Goal: Check status: Check status

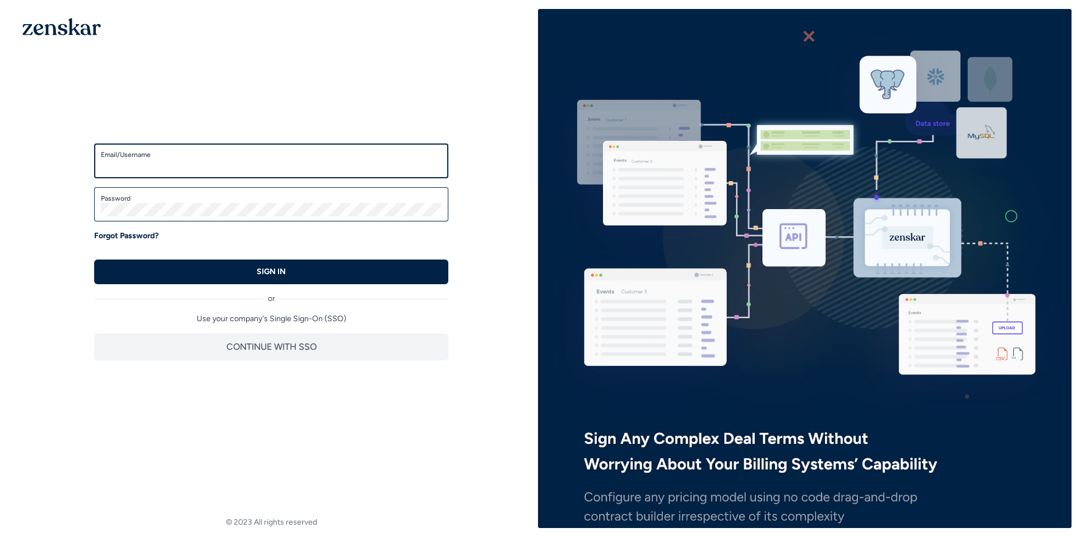
click at [129, 165] on input "Email/Username" at bounding box center [271, 165] width 341 height 13
type input "**********"
click at [178, 201] on label "Password" at bounding box center [271, 198] width 341 height 9
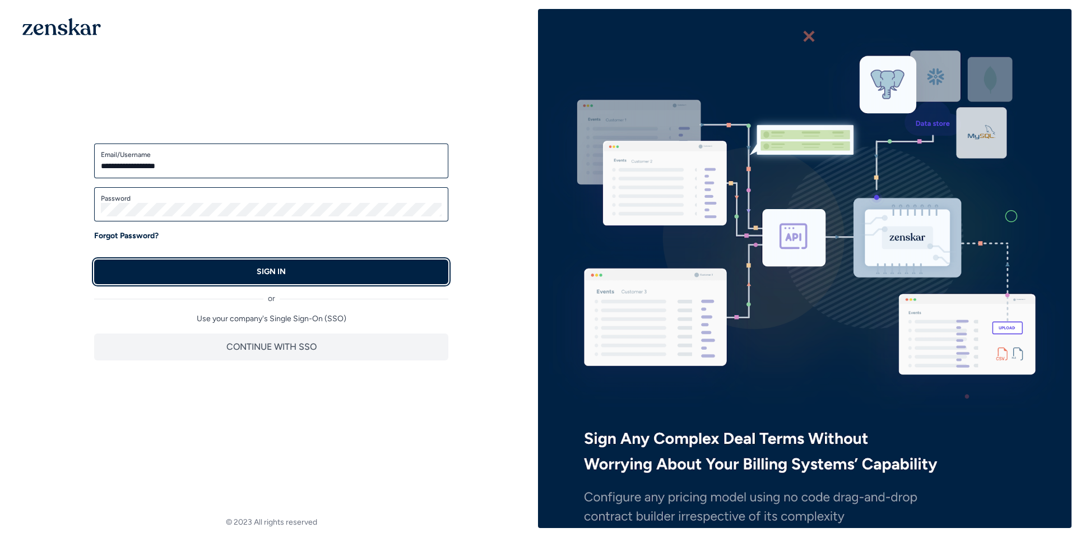
click at [197, 264] on button "SIGN IN" at bounding box center [271, 271] width 354 height 25
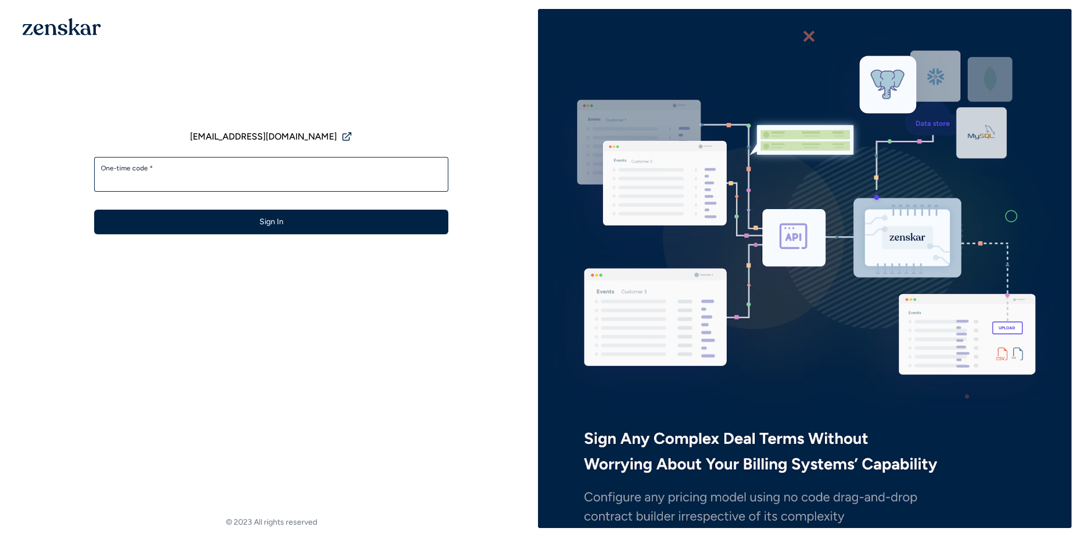
click at [173, 180] on input "One-time code *" at bounding box center [271, 179] width 341 height 13
type input "******"
click at [94, 210] on button "Sign In" at bounding box center [271, 222] width 354 height 25
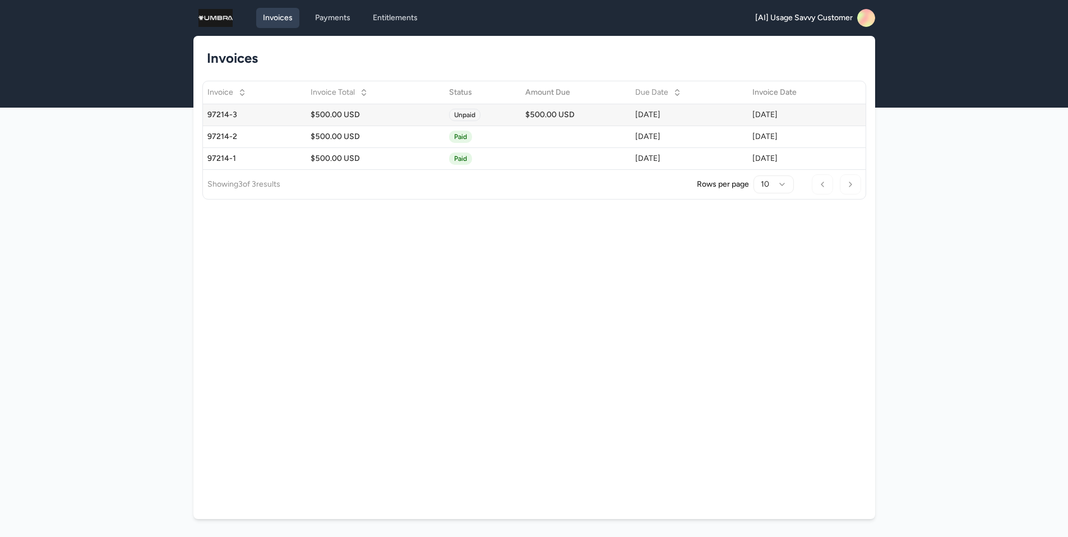
click at [252, 119] on div "97214-3" at bounding box center [254, 114] width 95 height 11
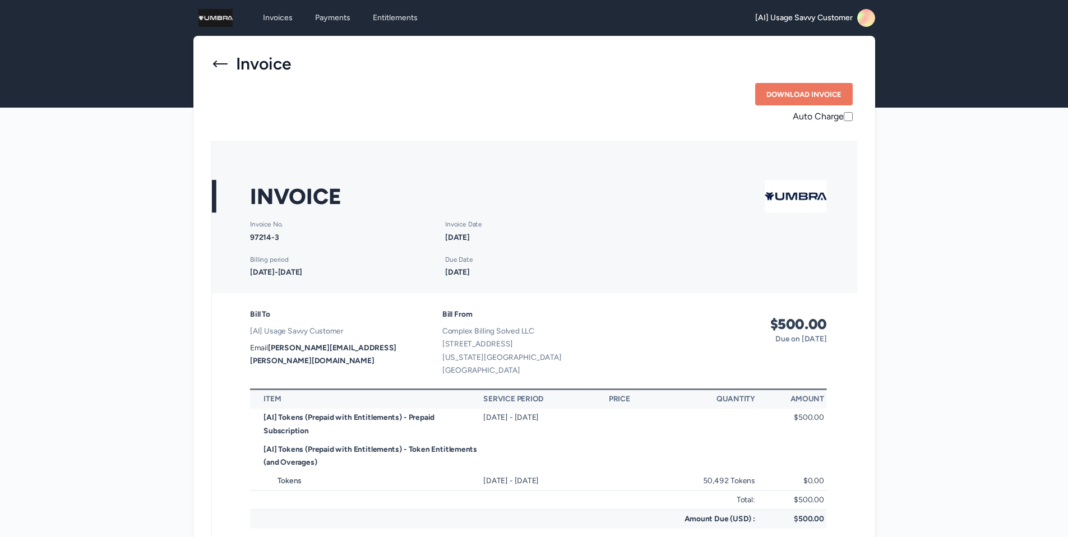
click at [221, 66] on icon at bounding box center [220, 64] width 18 height 18
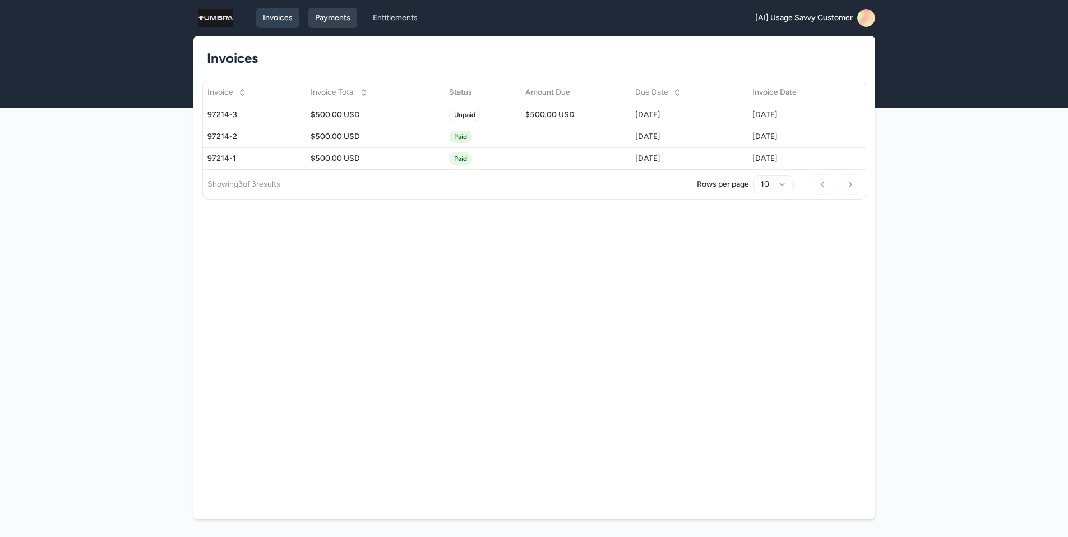
click at [326, 8] on link "Payments" at bounding box center [332, 18] width 49 height 20
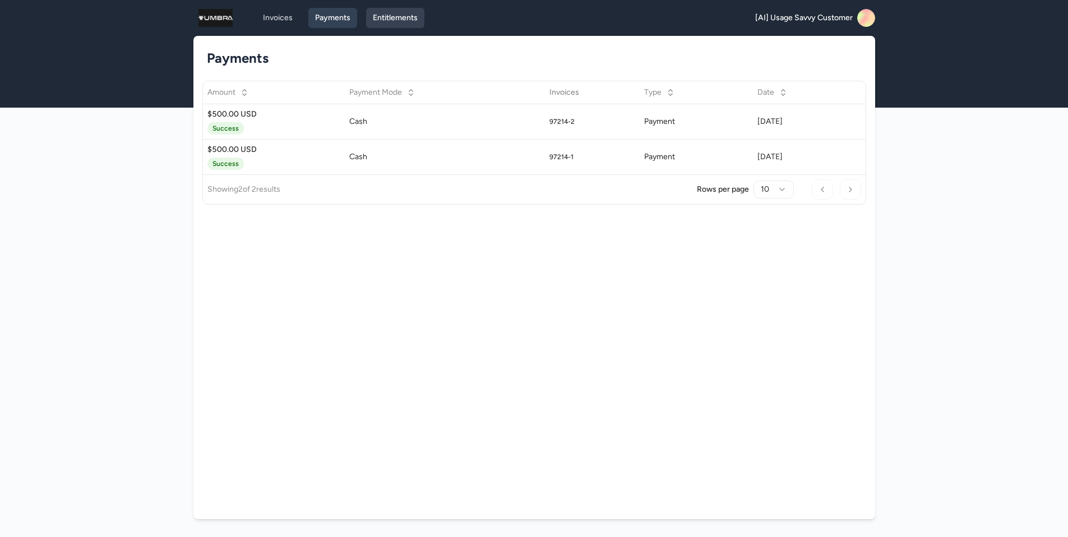
click at [412, 22] on link "Entitlements" at bounding box center [395, 18] width 58 height 20
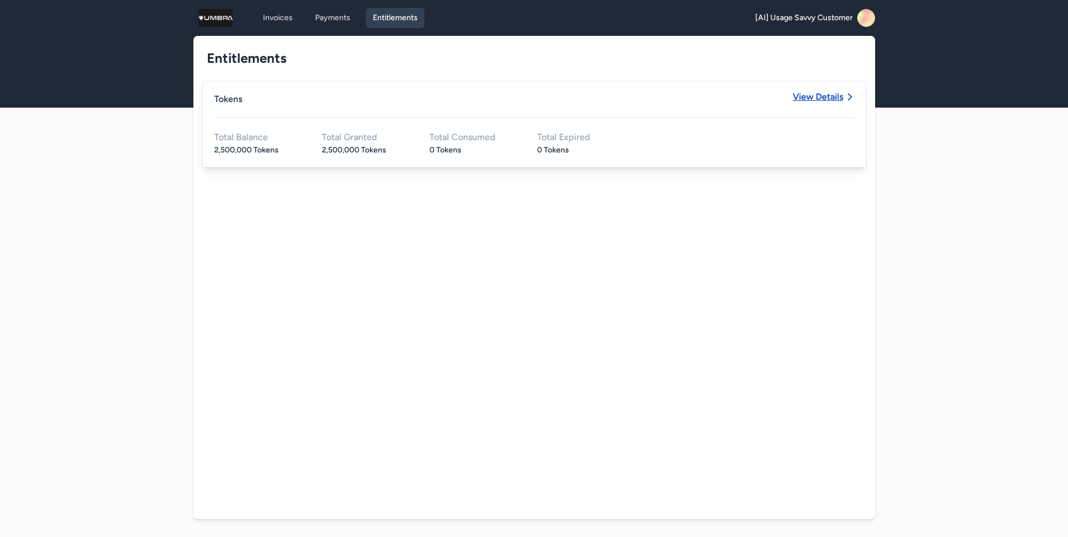
click at [822, 96] on span "View Details" at bounding box center [817, 96] width 50 height 9
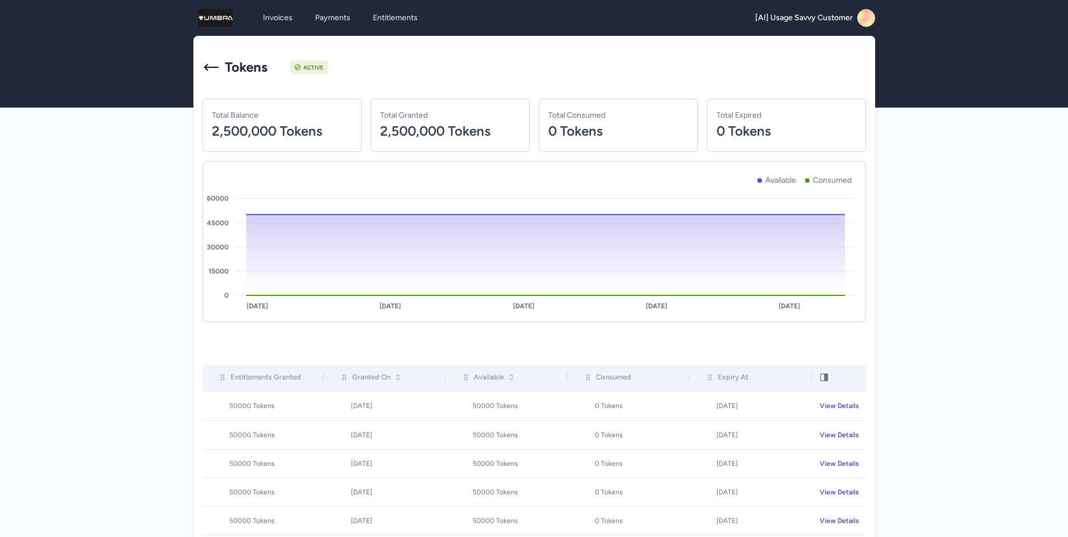
click at [863, 15] on icon at bounding box center [860, 21] width 25 height 26
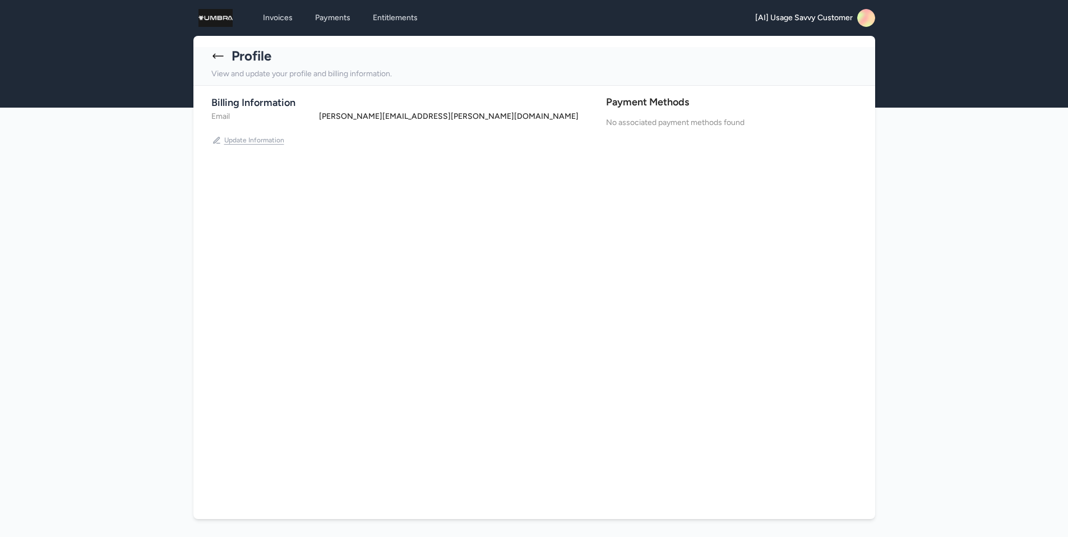
click at [235, 142] on button "Update Information" at bounding box center [248, 140] width 74 height 18
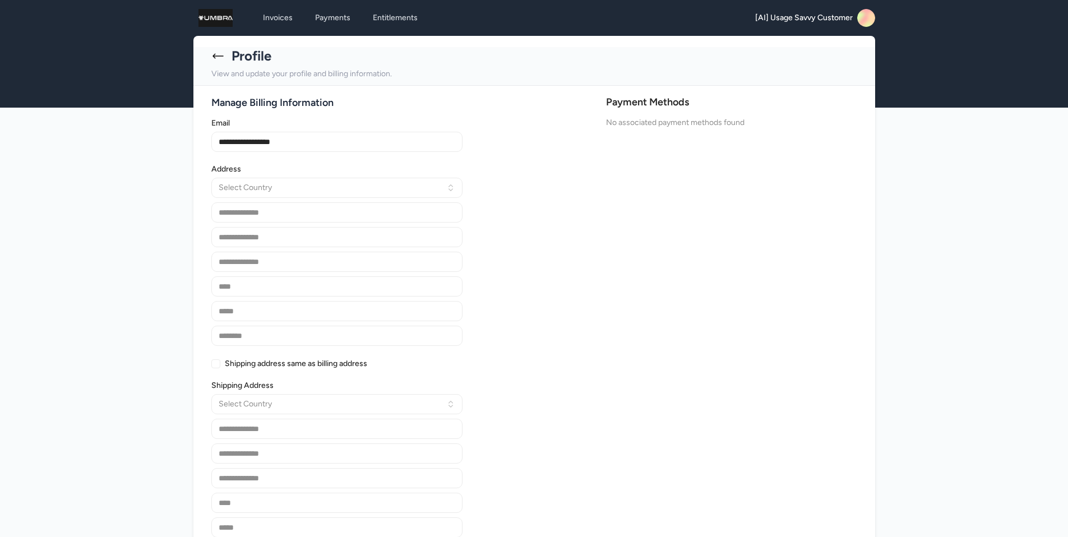
scroll to position [21, 0]
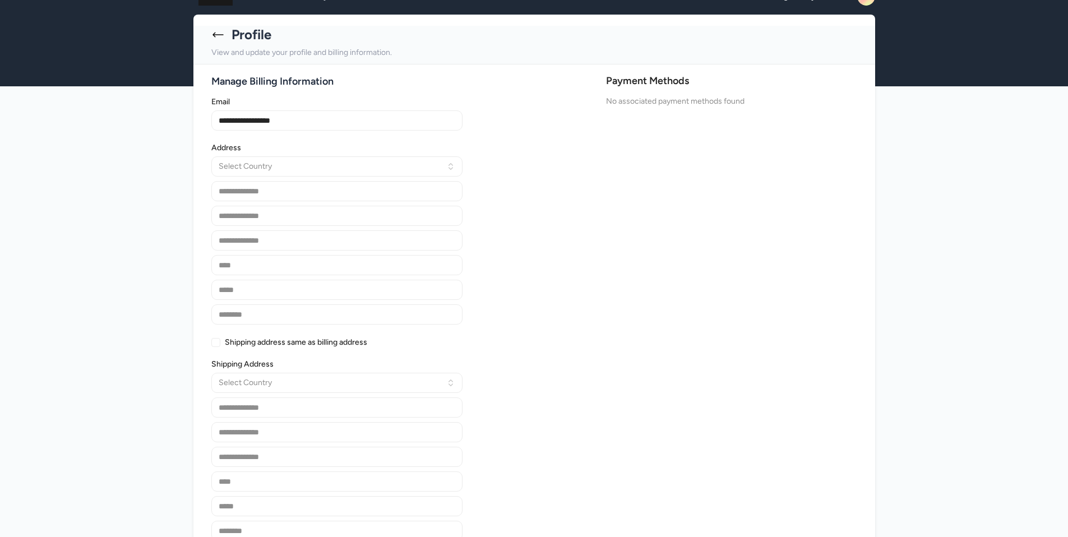
click at [660, 91] on div "**********" at bounding box center [534, 369] width 682 height 592
drag, startPoint x: 702, startPoint y: 78, endPoint x: 628, endPoint y: 77, distance: 74.0
click at [638, 77] on h2 "Payment Methods" at bounding box center [731, 80] width 251 height 15
click at [597, 98] on div "**********" at bounding box center [405, 368] width 388 height 558
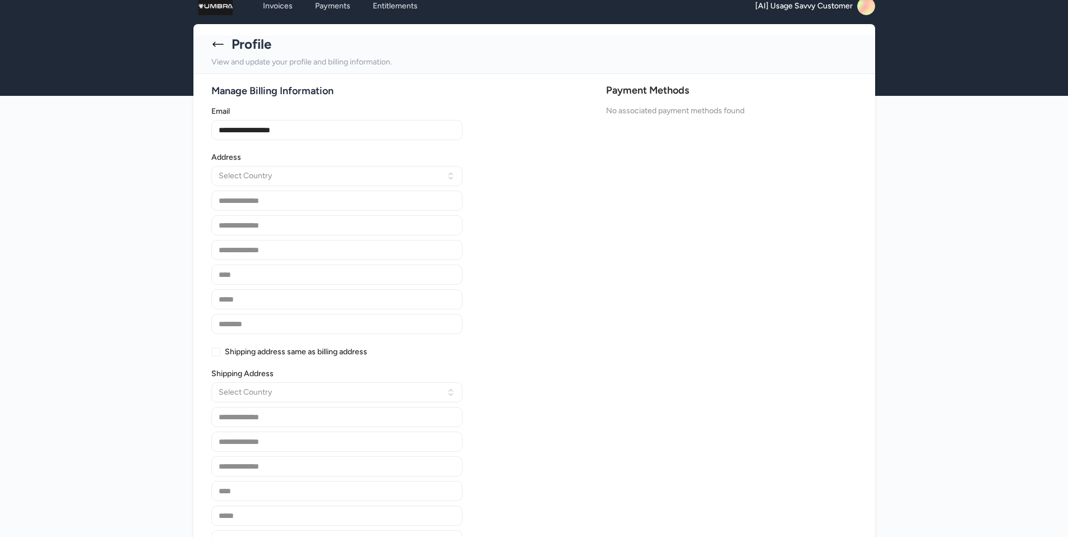
scroll to position [0, 0]
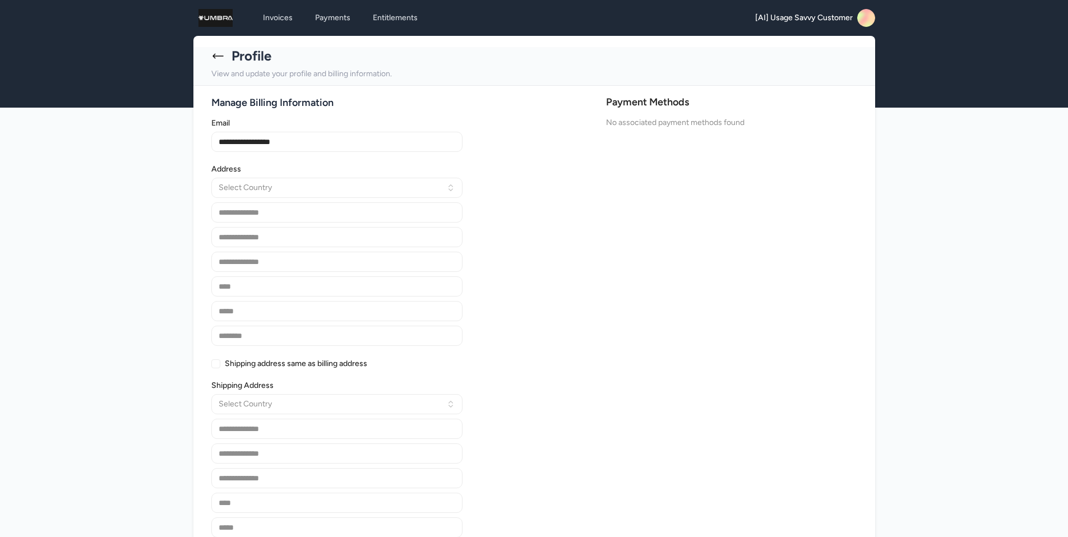
click at [219, 54] on icon at bounding box center [217, 55] width 13 height 13
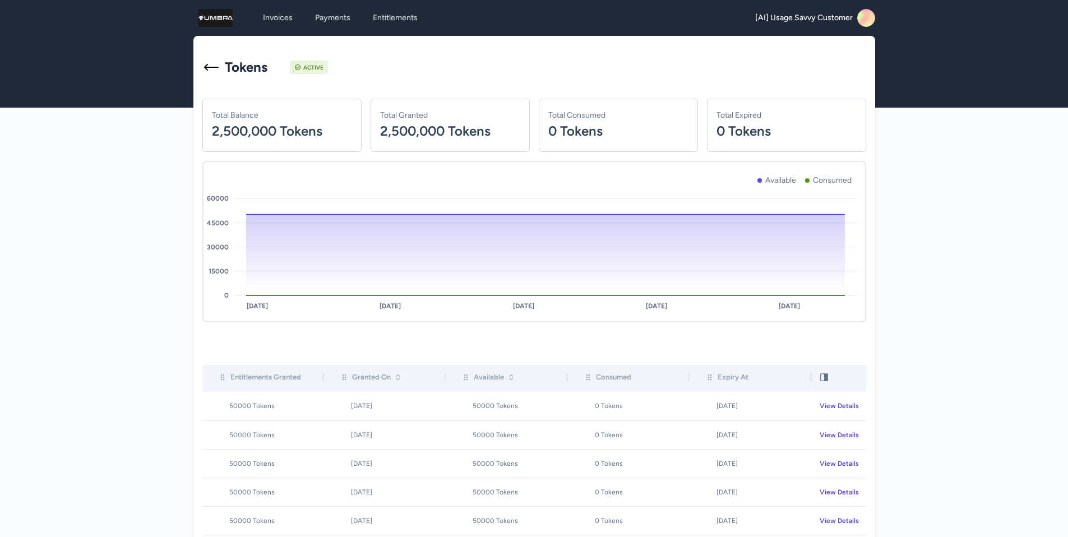
click at [208, 71] on icon at bounding box center [211, 67] width 18 height 18
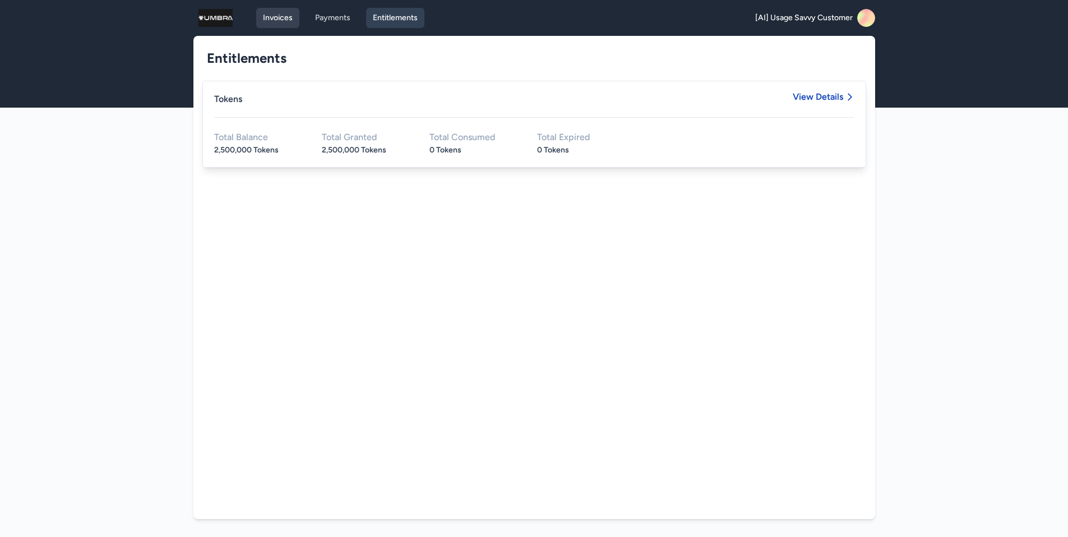
click at [268, 18] on link "Invoices" at bounding box center [277, 18] width 43 height 20
